Goal: Information Seeking & Learning: Learn about a topic

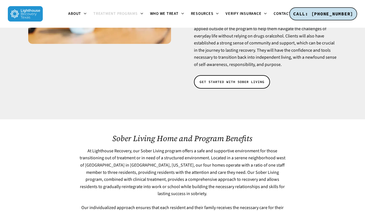
scroll to position [161, 0]
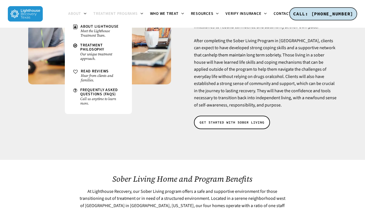
click at [78, 12] on span "About" at bounding box center [74, 14] width 13 height 6
click at [91, 91] on span "Frequently Asked Questions (FAQs)" at bounding box center [99, 92] width 38 height 10
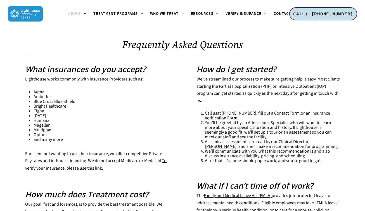
click at [27, 17] on img at bounding box center [25, 13] width 35 height 15
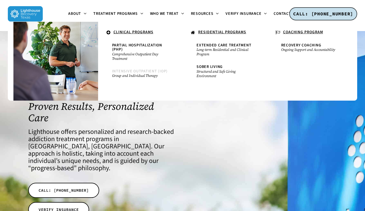
click at [143, 79] on link "Intensive Outpatient (IOP) Group and Individual Therapy" at bounding box center [140, 74] width 62 height 14
